Goal: Task Accomplishment & Management: Use online tool/utility

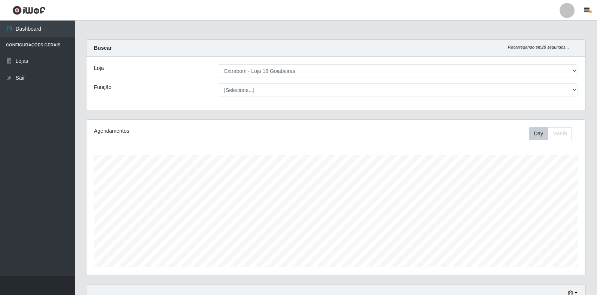
select select "501"
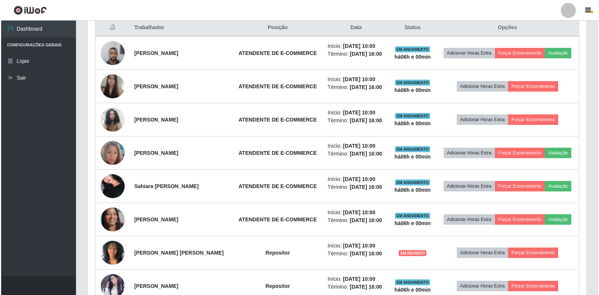
scroll to position [298, 0]
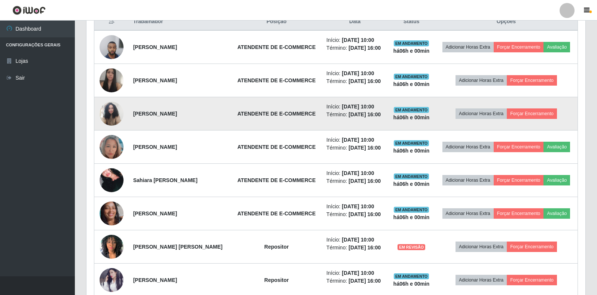
drag, startPoint x: 526, startPoint y: 47, endPoint x: 445, endPoint y: 112, distance: 103.9
click at [444, 113] on td "Adicionar Horas Extra Forçar Encerramento" at bounding box center [506, 113] width 143 height 33
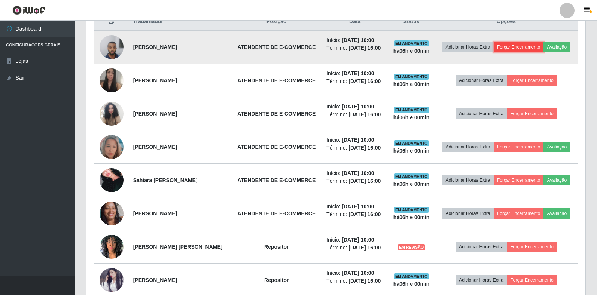
click at [515, 47] on button "Forçar Encerramento" at bounding box center [519, 47] width 50 height 10
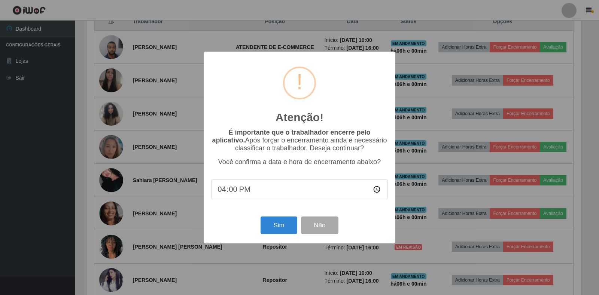
scroll to position [155, 494]
click at [271, 236] on div "Sim Não" at bounding box center [299, 225] width 177 height 21
click at [274, 233] on button "Sim" at bounding box center [278, 226] width 36 height 18
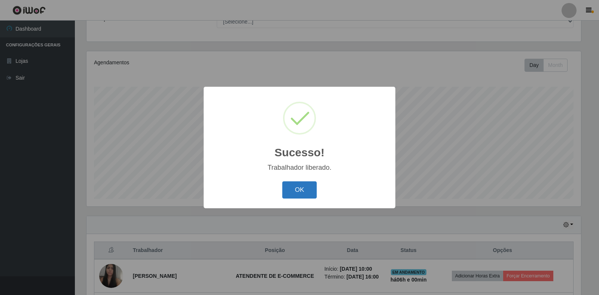
drag, startPoint x: 304, startPoint y: 189, endPoint x: 293, endPoint y: 191, distance: 11.3
click at [293, 191] on button "OK" at bounding box center [299, 191] width 35 height 18
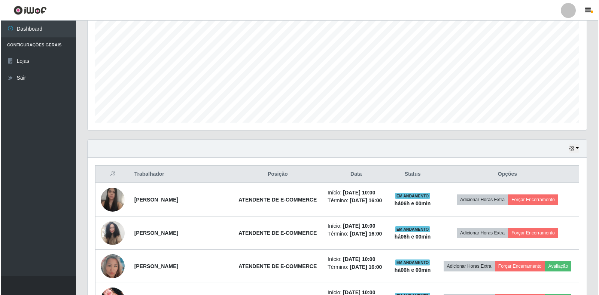
scroll to position [293, 0]
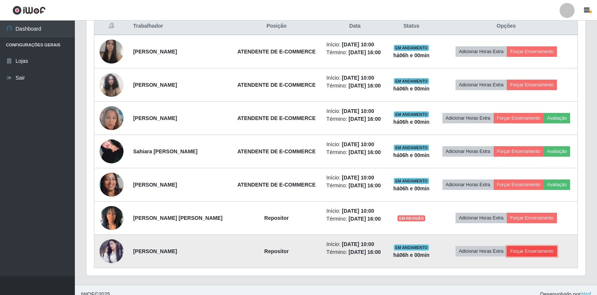
click at [537, 253] on button "Forçar Encerramento" at bounding box center [532, 251] width 50 height 10
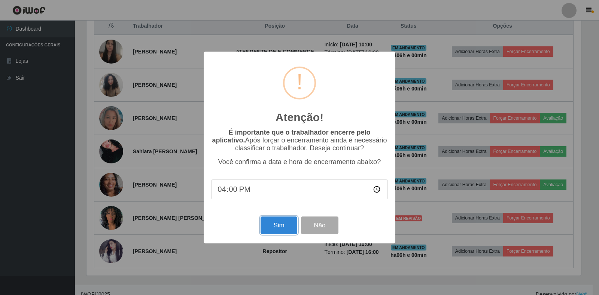
click at [271, 225] on button "Sim" at bounding box center [278, 226] width 36 height 18
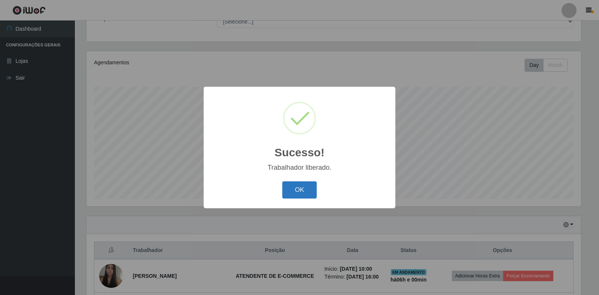
click at [307, 192] on button "OK" at bounding box center [299, 191] width 35 height 18
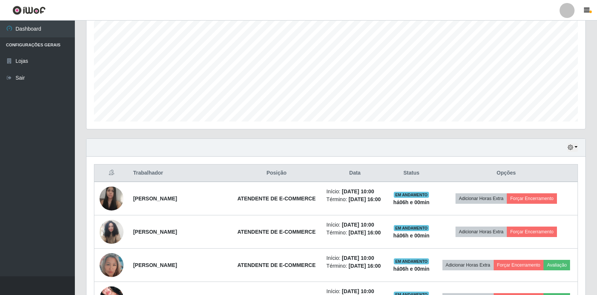
scroll to position [268, 0]
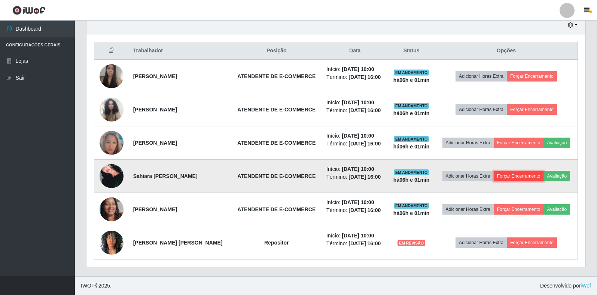
click at [524, 176] on button "Forçar Encerramento" at bounding box center [519, 176] width 50 height 10
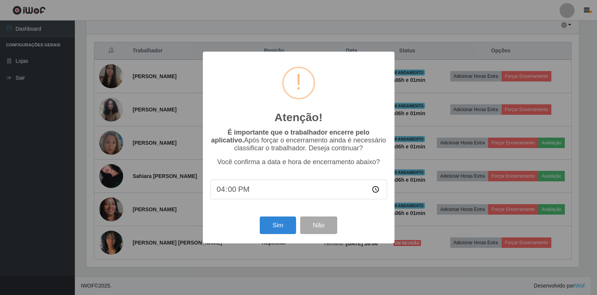
scroll to position [155, 494]
click at [265, 230] on button "Sim" at bounding box center [278, 226] width 36 height 18
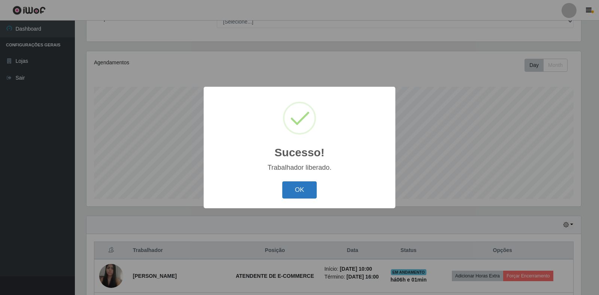
click at [305, 188] on button "OK" at bounding box center [299, 191] width 35 height 18
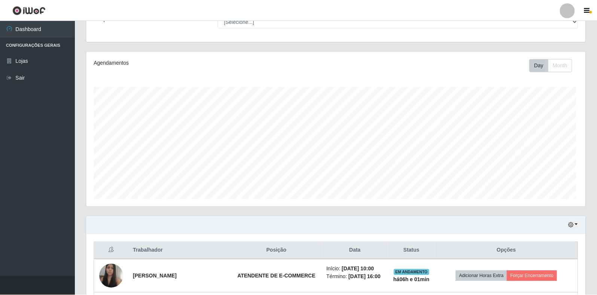
scroll to position [0, 0]
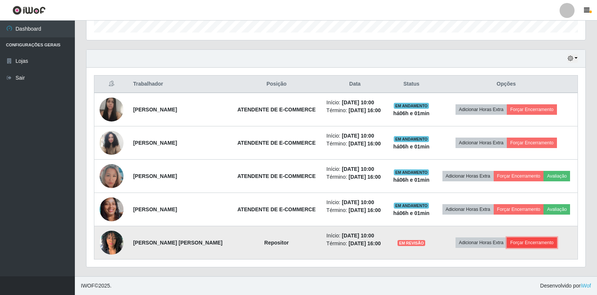
click at [525, 244] on button "Forçar Encerramento" at bounding box center [532, 243] width 50 height 10
click at [524, 240] on button "Forçar Encerramento" at bounding box center [532, 243] width 50 height 10
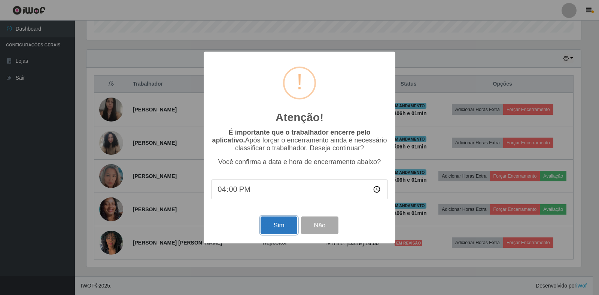
click at [277, 222] on button "Sim" at bounding box center [278, 226] width 36 height 18
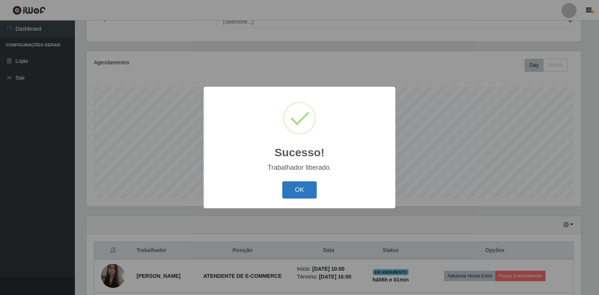
click at [305, 186] on button "OK" at bounding box center [299, 191] width 35 height 18
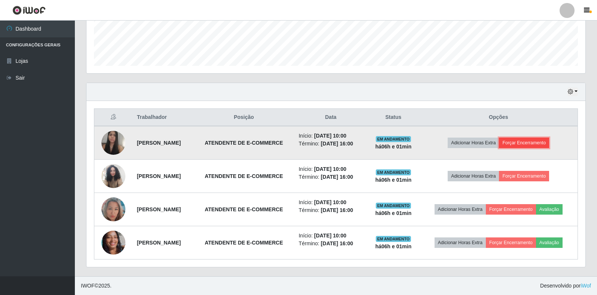
click at [522, 141] on button "Forçar Encerramento" at bounding box center [524, 143] width 50 height 10
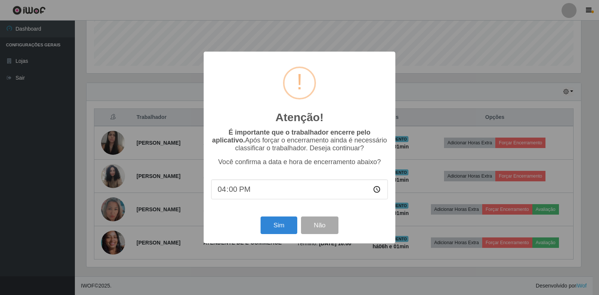
click at [272, 239] on div "Atenção! × É importante que o trabalhador encerre pelo aplicativo. Após forçar …" at bounding box center [300, 148] width 192 height 192
click at [283, 224] on button "Sim" at bounding box center [278, 226] width 36 height 18
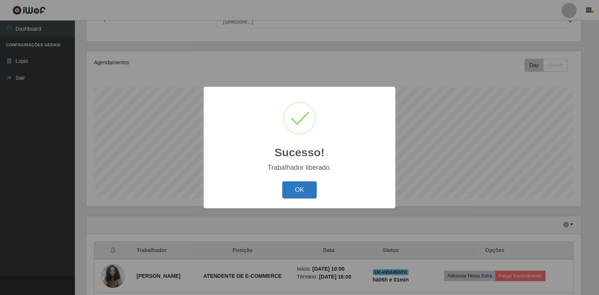
click at [298, 182] on button "OK" at bounding box center [299, 191] width 35 height 18
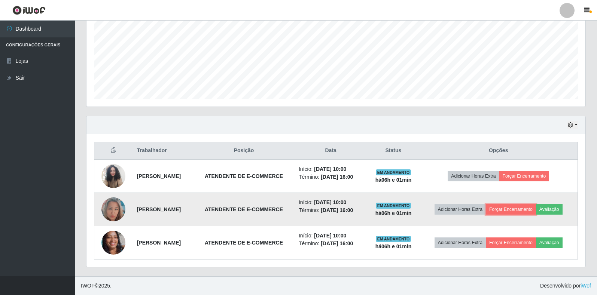
drag, startPoint x: 524, startPoint y: 207, endPoint x: 524, endPoint y: 200, distance: 6.7
click at [524, 201] on td "Adicionar Horas Extra Forçar Encerramento Avaliação" at bounding box center [499, 209] width 158 height 33
click at [524, 208] on button "Forçar Encerramento" at bounding box center [511, 209] width 50 height 10
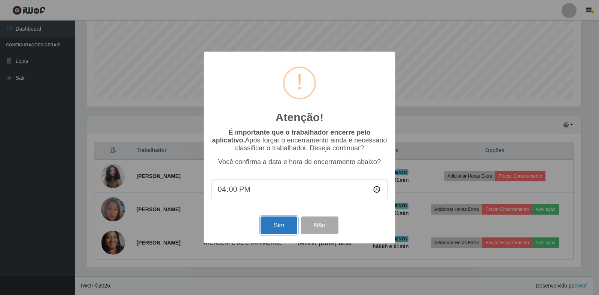
click at [272, 224] on button "Sim" at bounding box center [278, 226] width 36 height 18
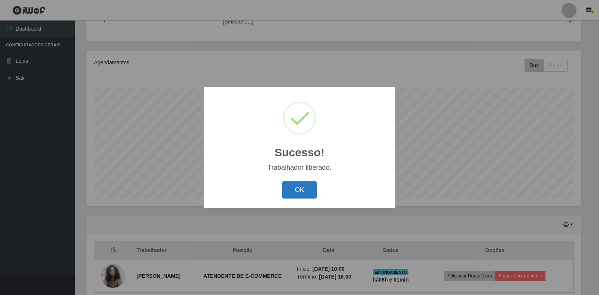
click at [308, 191] on button "OK" at bounding box center [299, 191] width 35 height 18
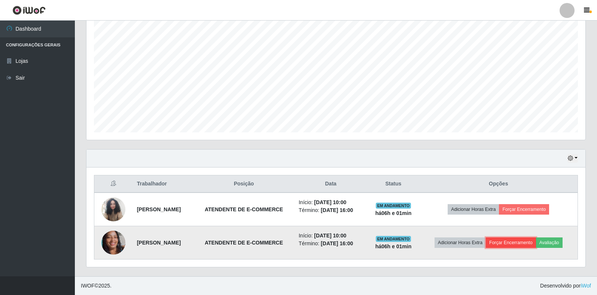
click at [515, 244] on button "Forçar Encerramento" at bounding box center [511, 243] width 50 height 10
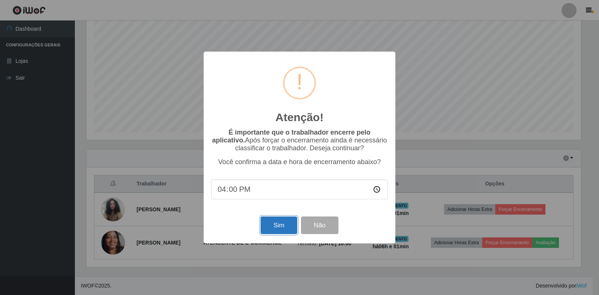
click at [285, 227] on button "Sim" at bounding box center [278, 226] width 36 height 18
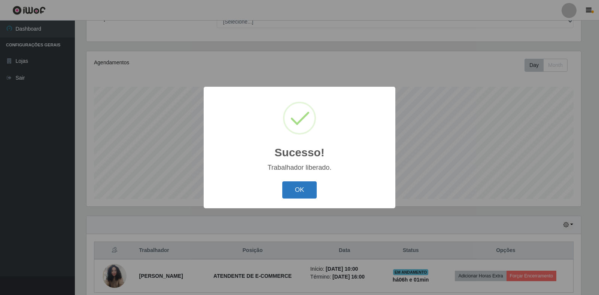
click at [296, 187] on button "OK" at bounding box center [299, 191] width 35 height 18
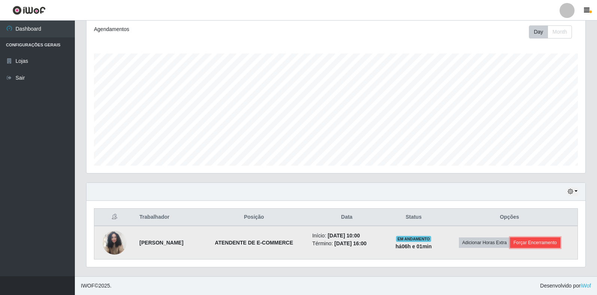
click at [536, 241] on button "Forçar Encerramento" at bounding box center [535, 243] width 50 height 10
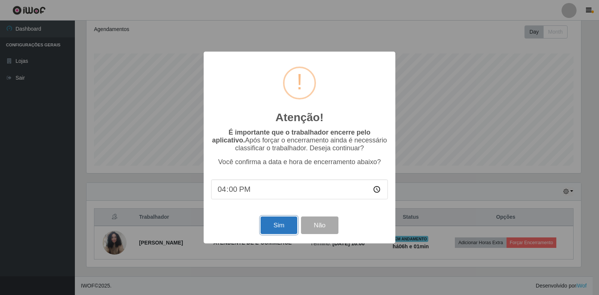
click at [281, 225] on button "Sim" at bounding box center [278, 226] width 36 height 18
